Goal: Information Seeking & Learning: Check status

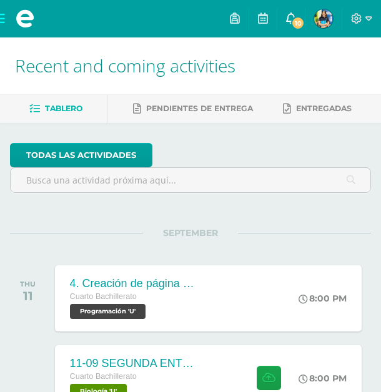
click at [293, 26] on span "10" at bounding box center [298, 23] width 14 height 14
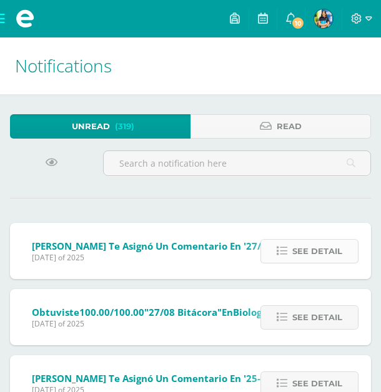
click at [324, 253] on span "See detail" at bounding box center [317, 251] width 50 height 23
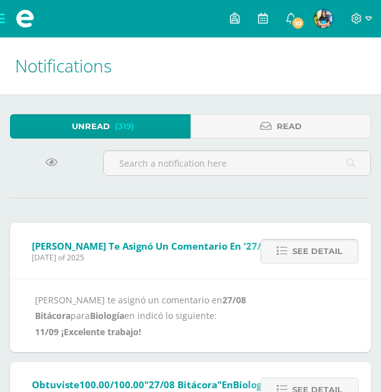
click at [324, 253] on span "See detail" at bounding box center [317, 251] width 50 height 23
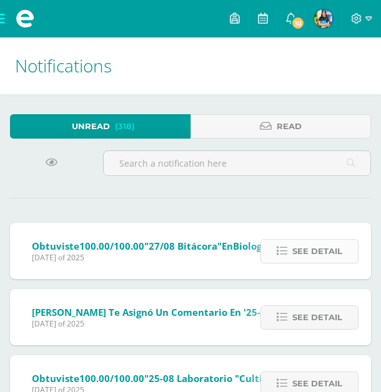
click at [324, 253] on span "See detail" at bounding box center [317, 251] width 50 height 23
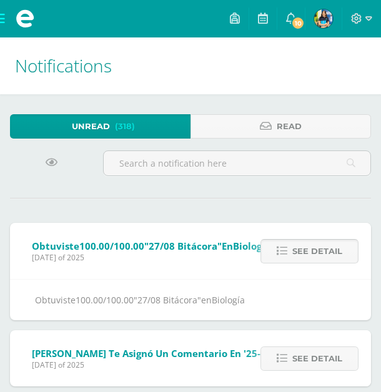
click at [324, 253] on span "See detail" at bounding box center [317, 251] width 50 height 23
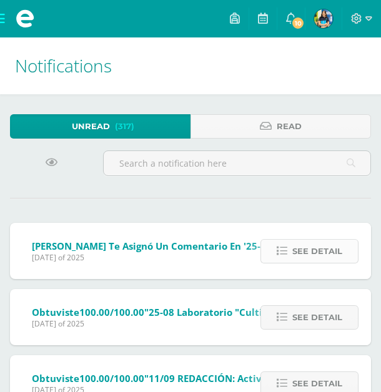
click at [324, 253] on span "See detail" at bounding box center [317, 251] width 50 height 23
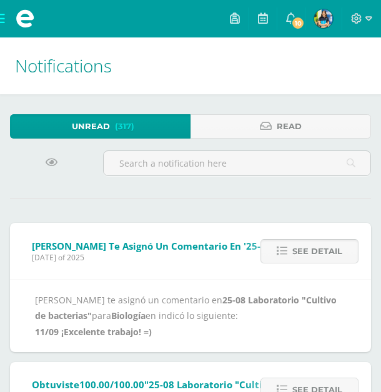
click at [324, 253] on span "See detail" at bounding box center [317, 251] width 50 height 23
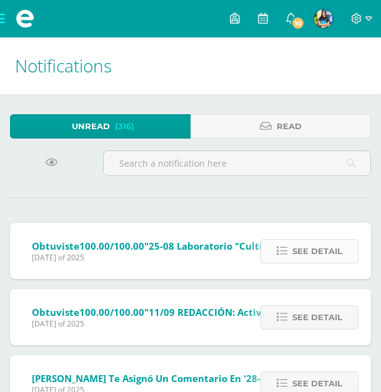
click at [324, 252] on span "See detail" at bounding box center [317, 251] width 50 height 23
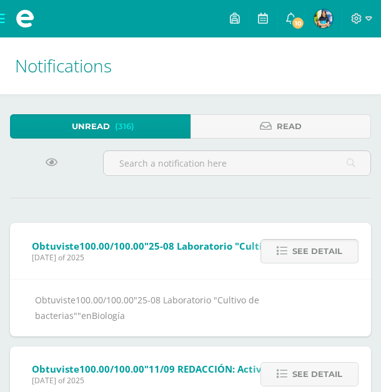
click at [324, 252] on span "See detail" at bounding box center [317, 251] width 50 height 23
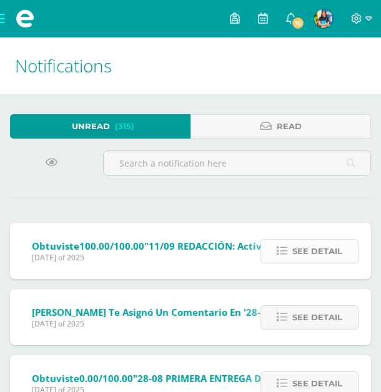
click at [324, 252] on span "See detail" at bounding box center [317, 251] width 50 height 23
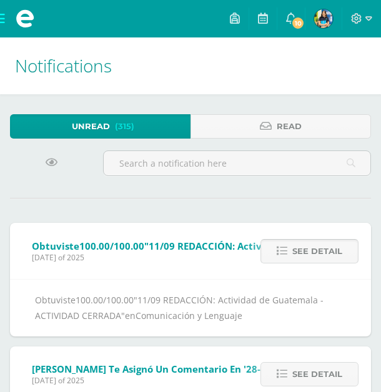
click at [324, 252] on span "See detail" at bounding box center [317, 251] width 50 height 23
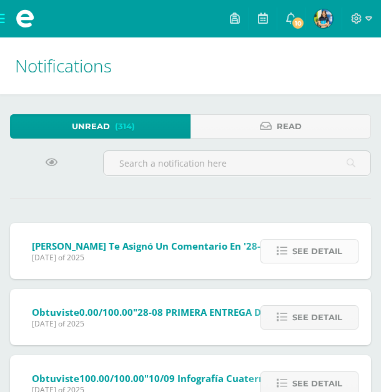
click at [324, 252] on span "See detail" at bounding box center [317, 251] width 50 height 23
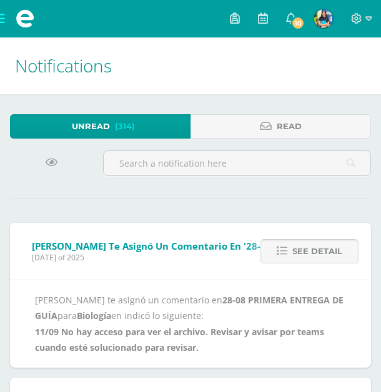
click at [324, 252] on span "See detail" at bounding box center [317, 251] width 50 height 23
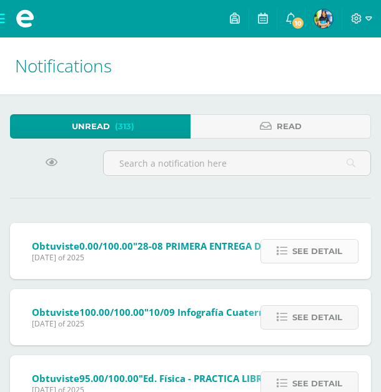
click at [324, 252] on span "See detail" at bounding box center [317, 251] width 50 height 23
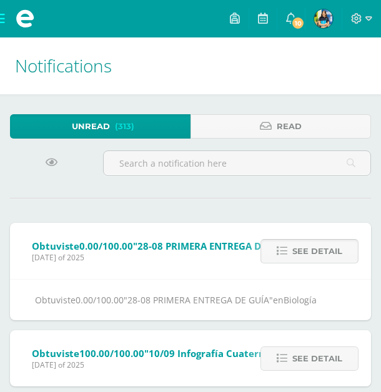
click at [324, 252] on span "See detail" at bounding box center [317, 251] width 50 height 23
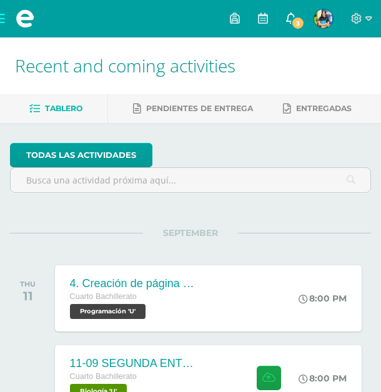
click at [292, 22] on span "3" at bounding box center [298, 23] width 14 height 14
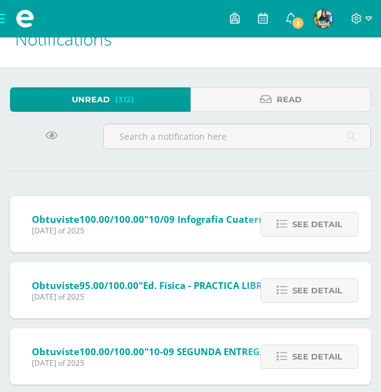
scroll to position [32, 0]
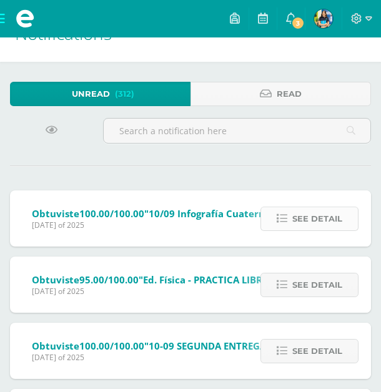
click at [296, 216] on span "See detail" at bounding box center [317, 218] width 50 height 23
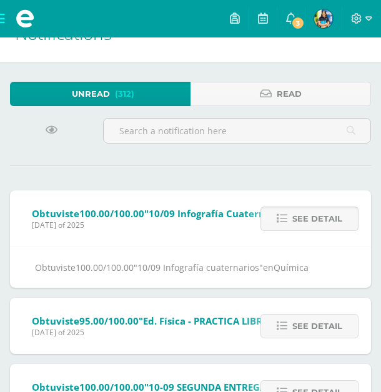
click at [296, 216] on span "See detail" at bounding box center [317, 218] width 50 height 23
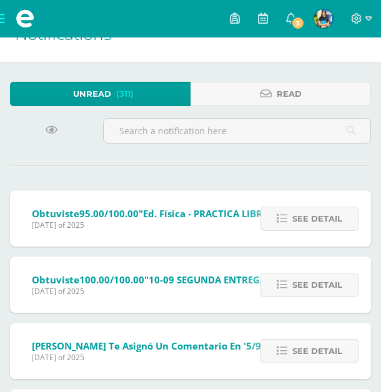
click at [296, 216] on span "See detail" at bounding box center [317, 218] width 50 height 23
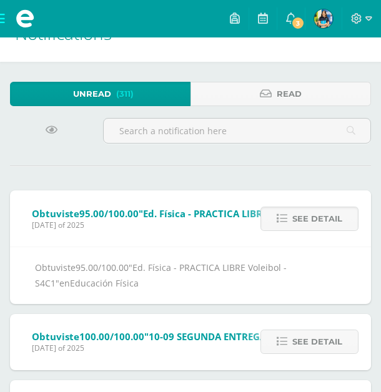
click at [296, 216] on span "See detail" at bounding box center [317, 218] width 50 height 23
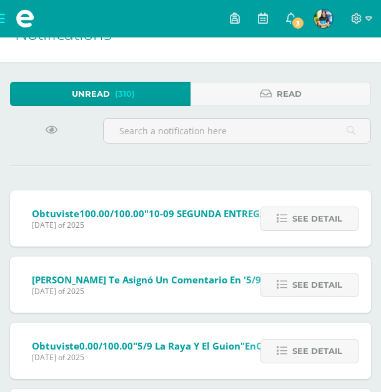
click at [296, 216] on span "See detail" at bounding box center [317, 218] width 50 height 23
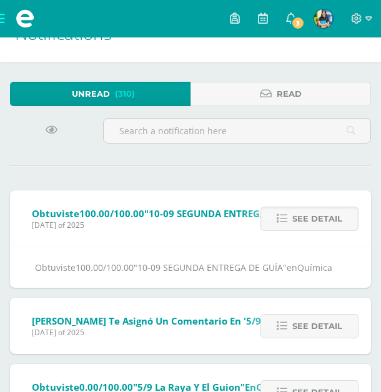
click at [296, 216] on span "See detail" at bounding box center [317, 218] width 50 height 23
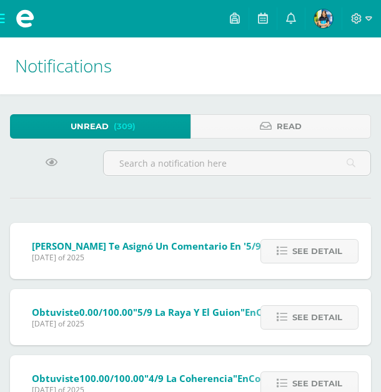
scroll to position [32, 0]
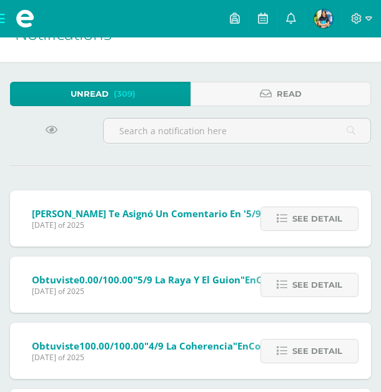
click at [324, 23] on img at bounding box center [323, 18] width 19 height 19
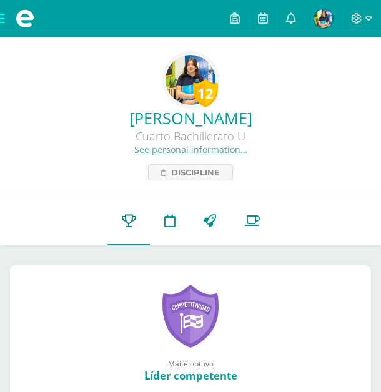
click at [126, 224] on icon at bounding box center [129, 220] width 14 height 13
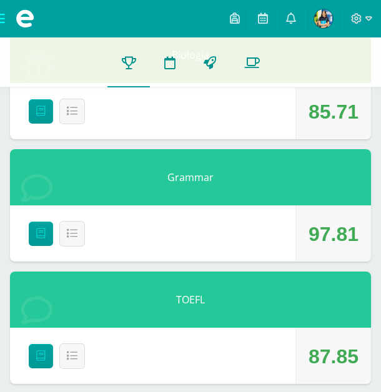
scroll to position [1359, 0]
